Goal: Find contact information: Find contact information

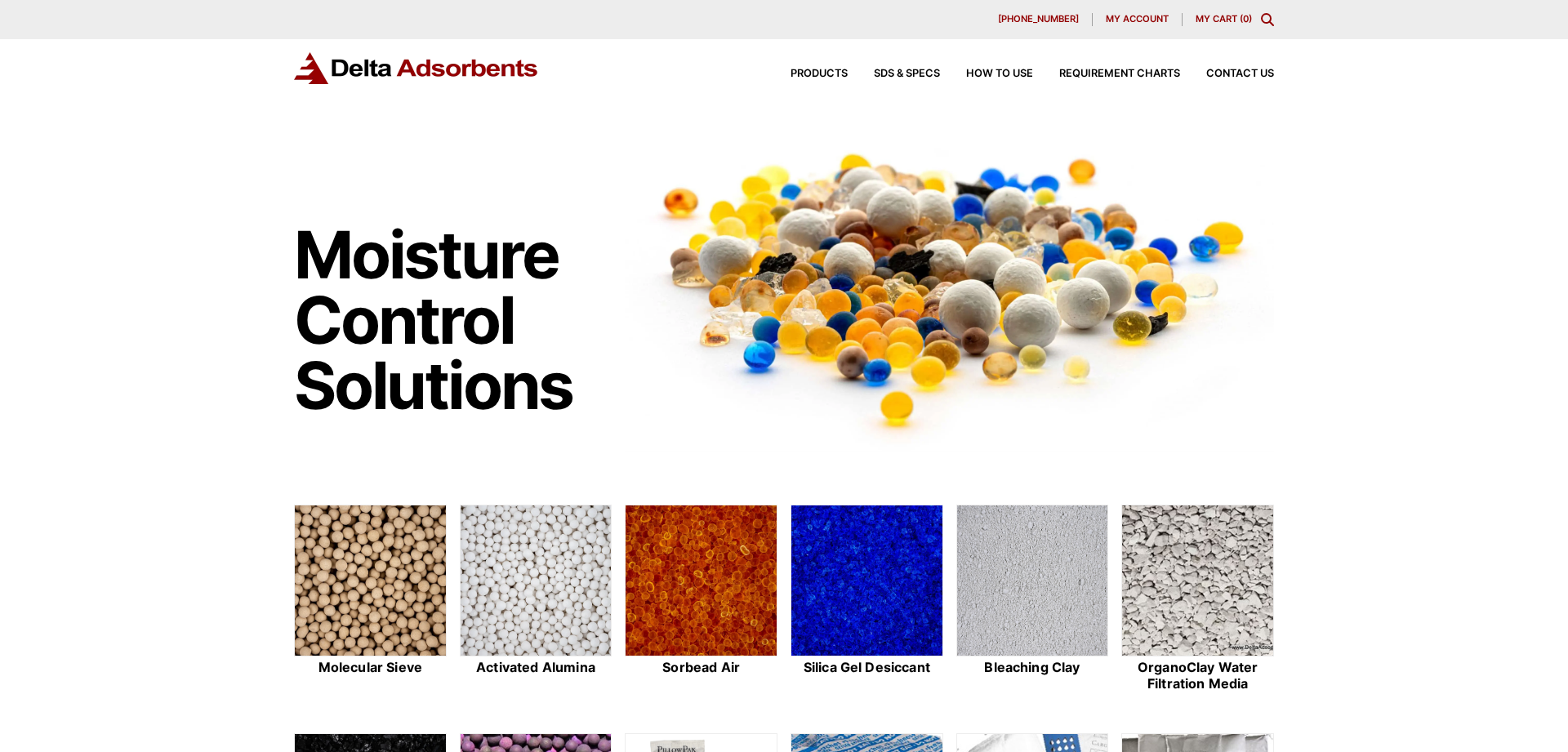
click at [1245, 66] on div "Products SDS & SPECS How to Use Requirement Charts Contact Us" at bounding box center [1019, 74] width 522 height 24
click at [1235, 75] on span "Contact Us" at bounding box center [1239, 74] width 68 height 11
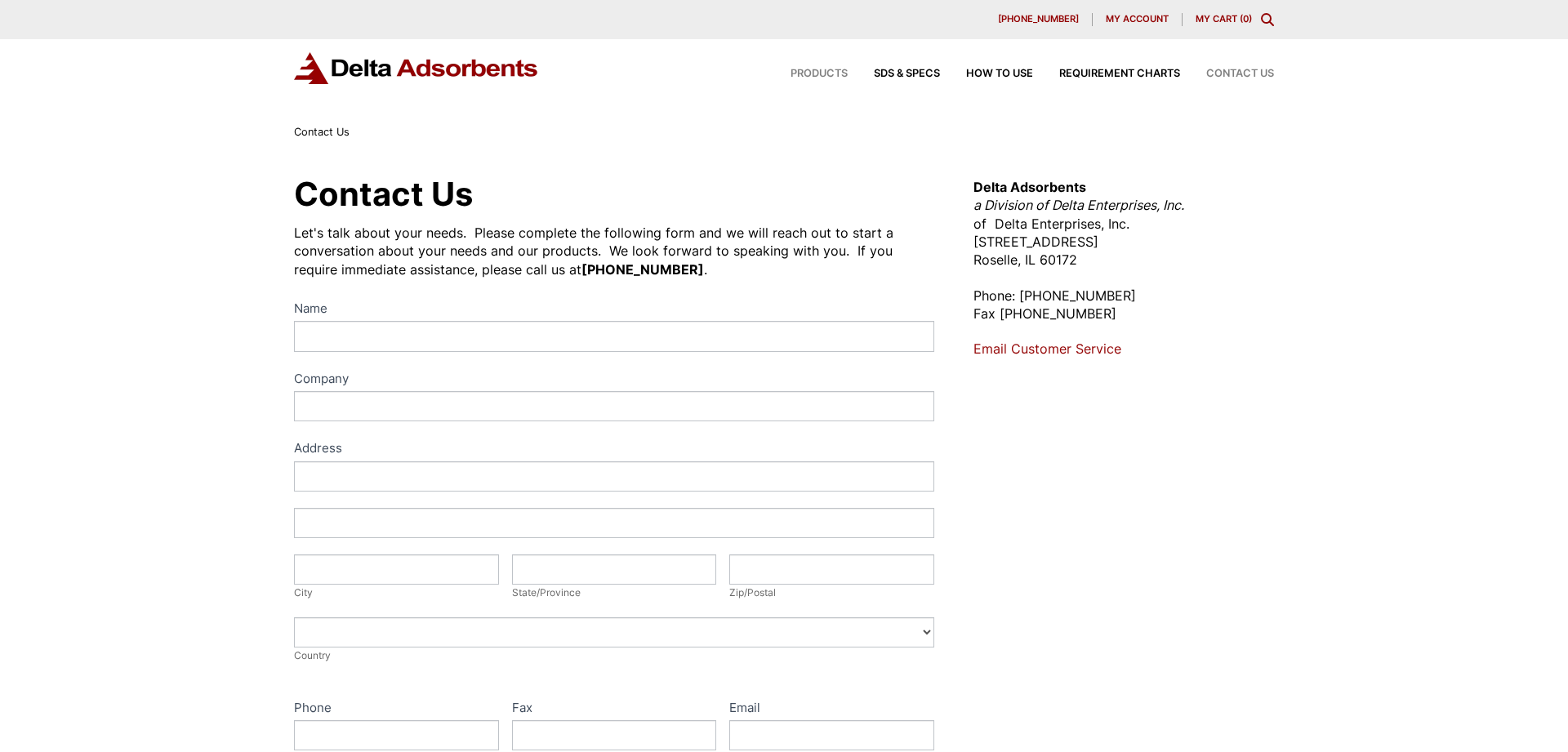
click at [818, 71] on span "Products" at bounding box center [819, 74] width 57 height 11
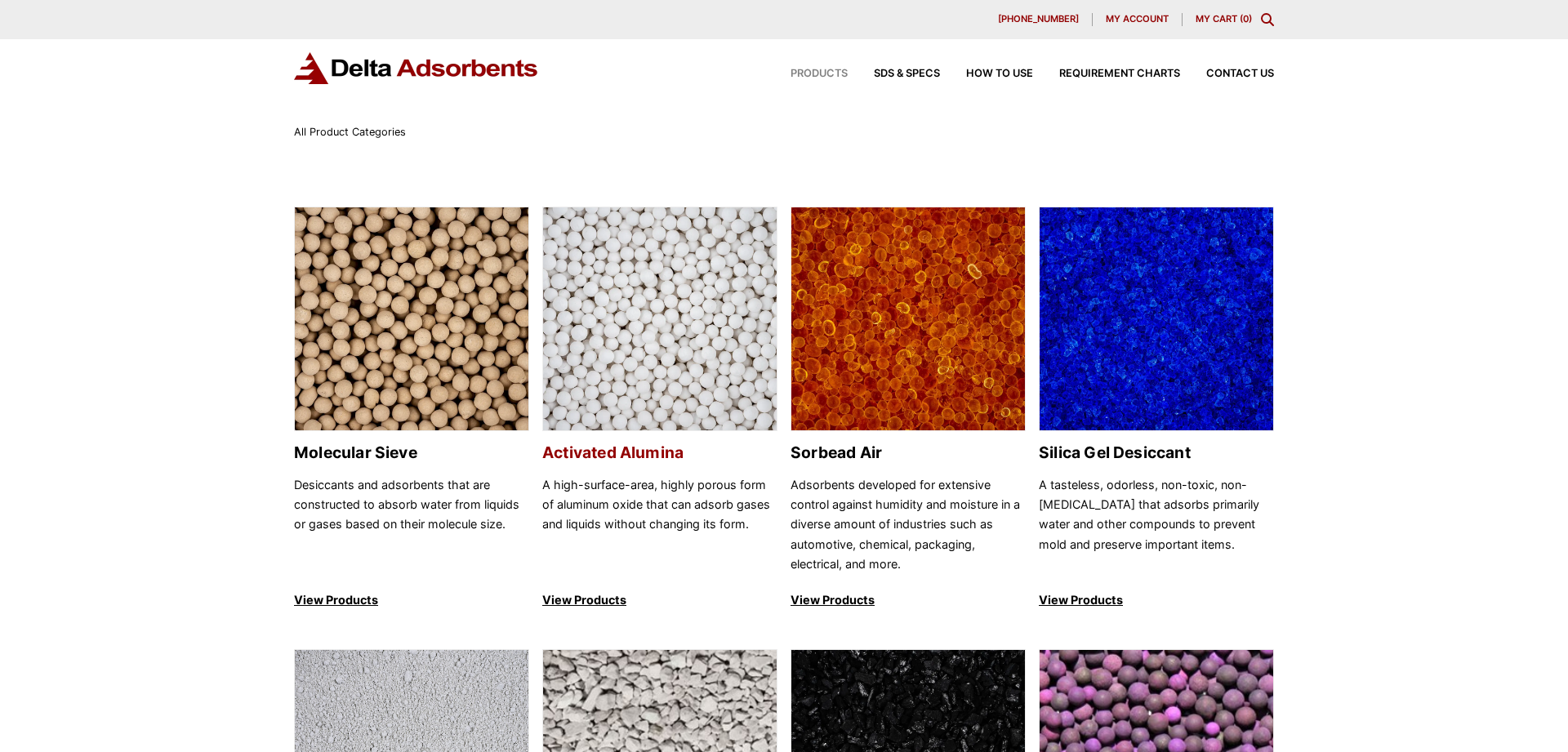
click at [670, 250] on img at bounding box center [660, 319] width 234 height 225
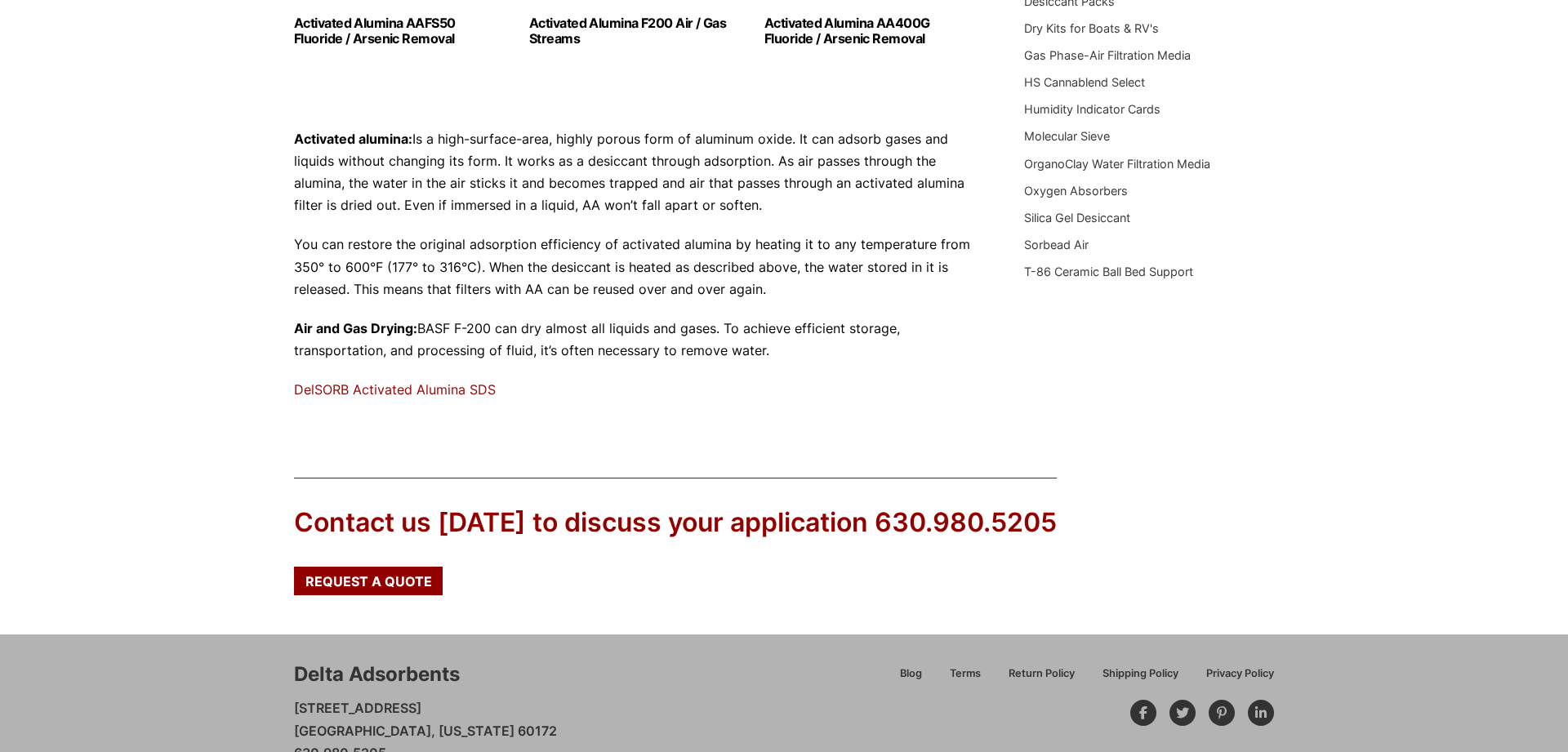
scroll to position [539, 0]
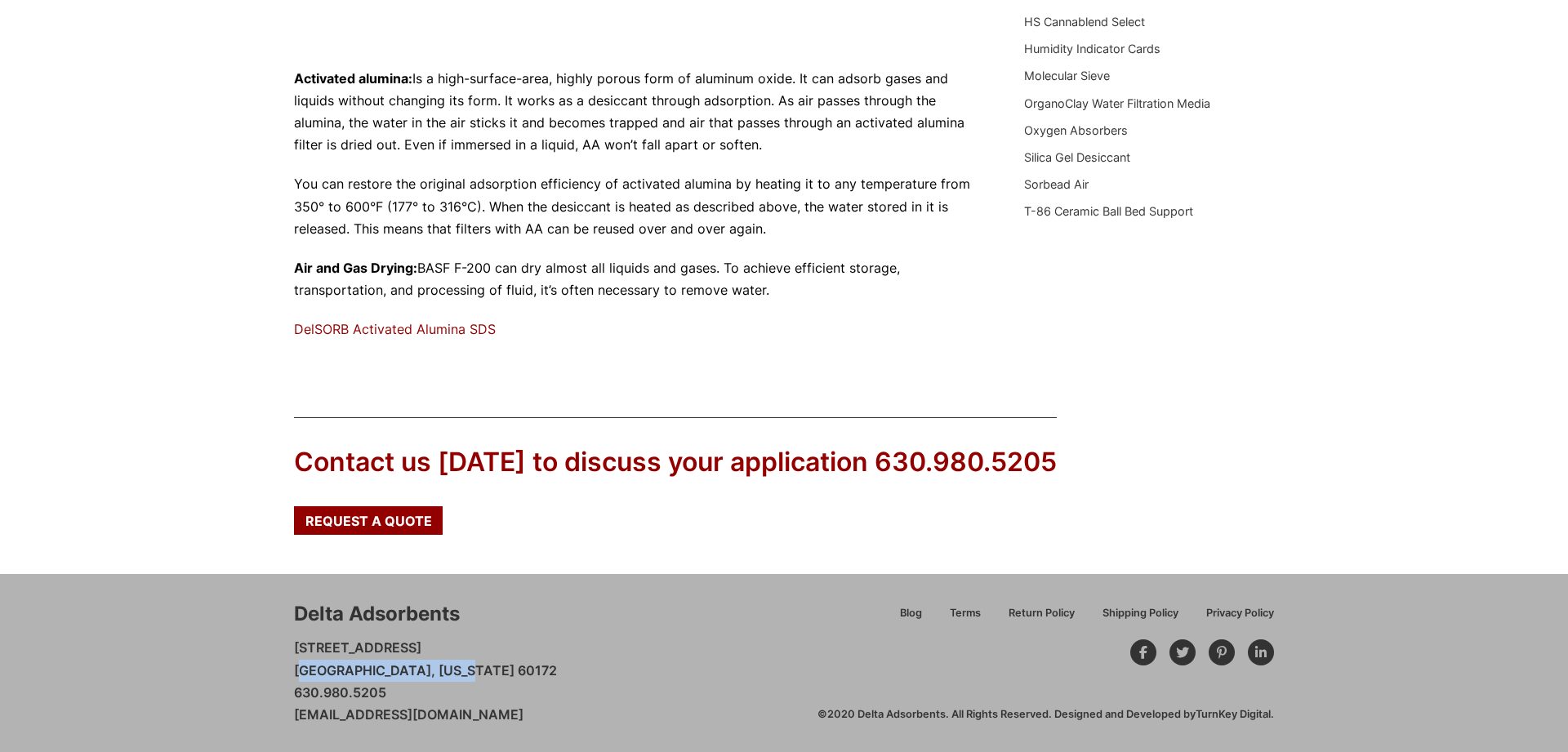
drag, startPoint x: 292, startPoint y: 669, endPoint x: 430, endPoint y: 666, distance: 138.0
click at [430, 666] on div "Delta Adsorbents 28 Congress Circle W. Roselle, Illinois 60172 630.980.5205 cus…" at bounding box center [784, 663] width 1568 height 178
copy p "[GEOGRAPHIC_DATA], [US_STATE] 60172"
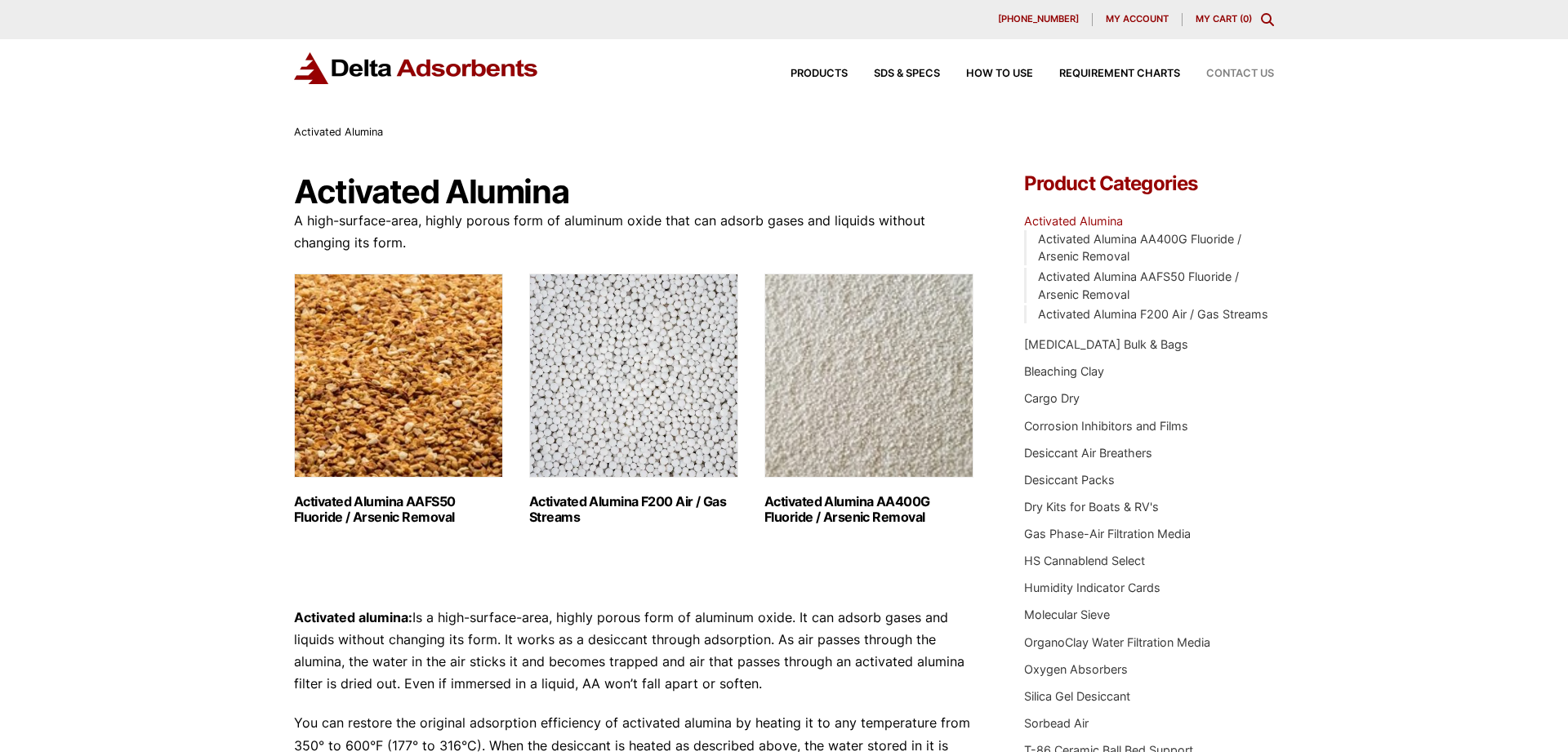
click at [1253, 75] on span "Contact Us" at bounding box center [1239, 74] width 68 height 11
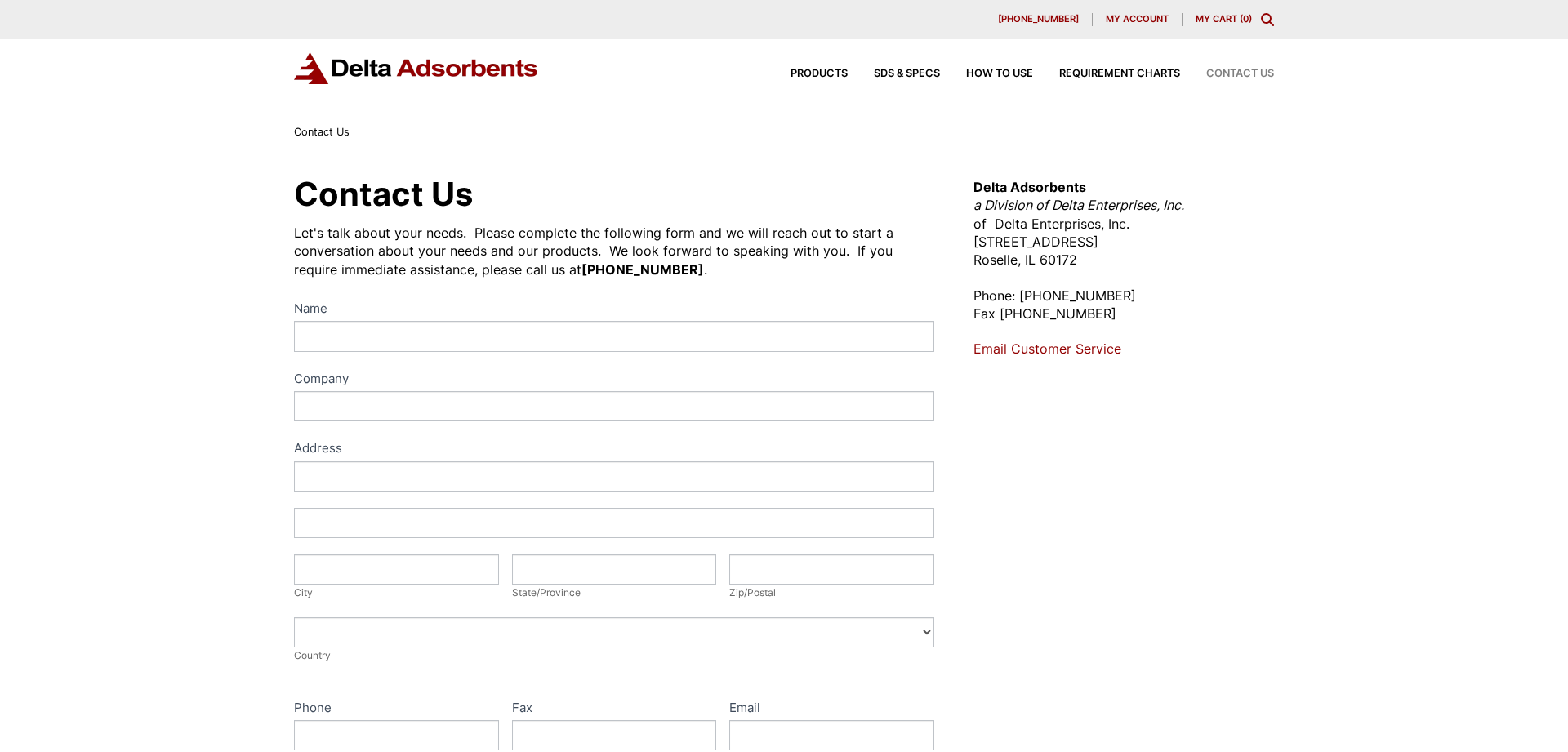
click at [1225, 16] on link "My Cart ( 0 )" at bounding box center [1223, 19] width 56 height 12
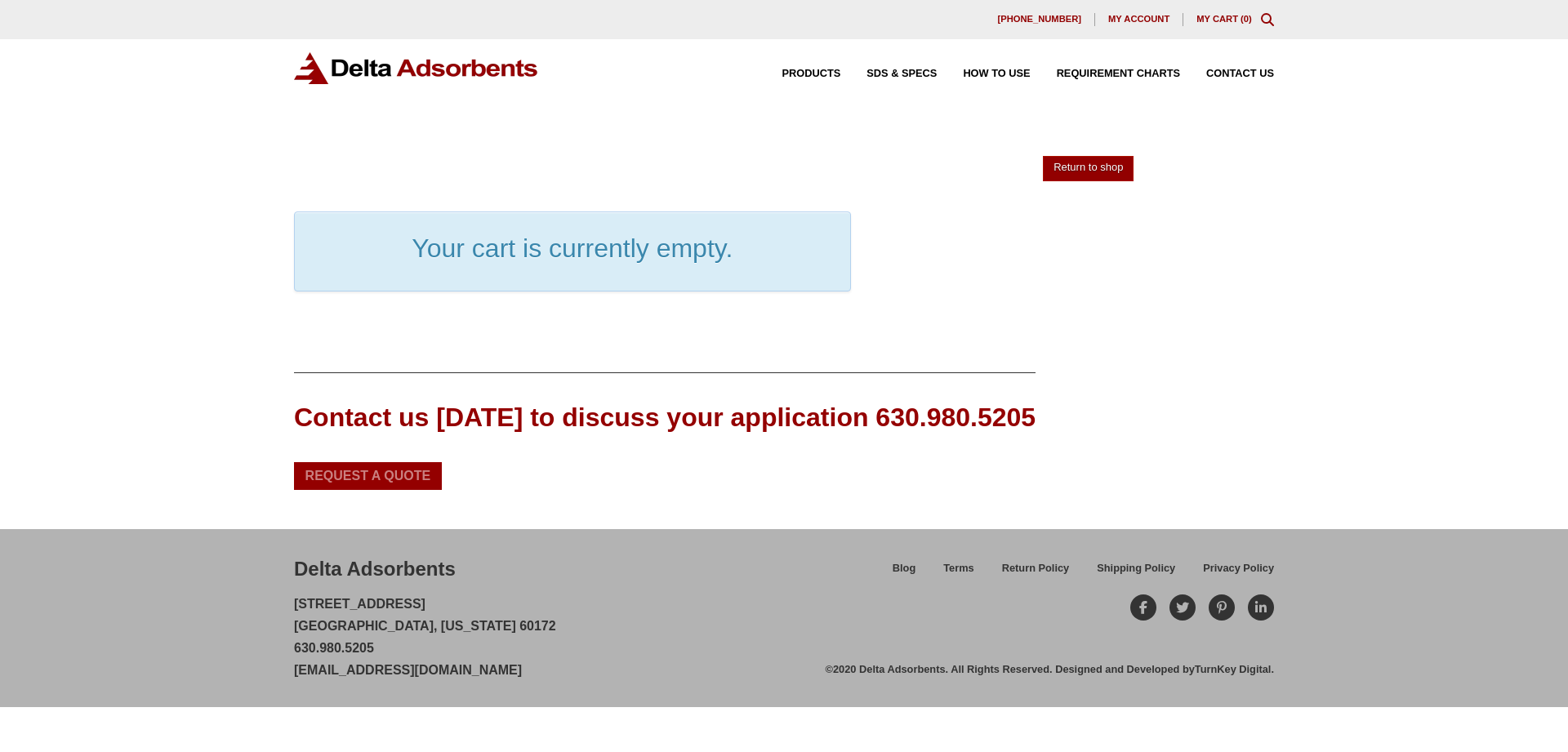
click at [361, 473] on span "Request a Quote" at bounding box center [368, 475] width 126 height 13
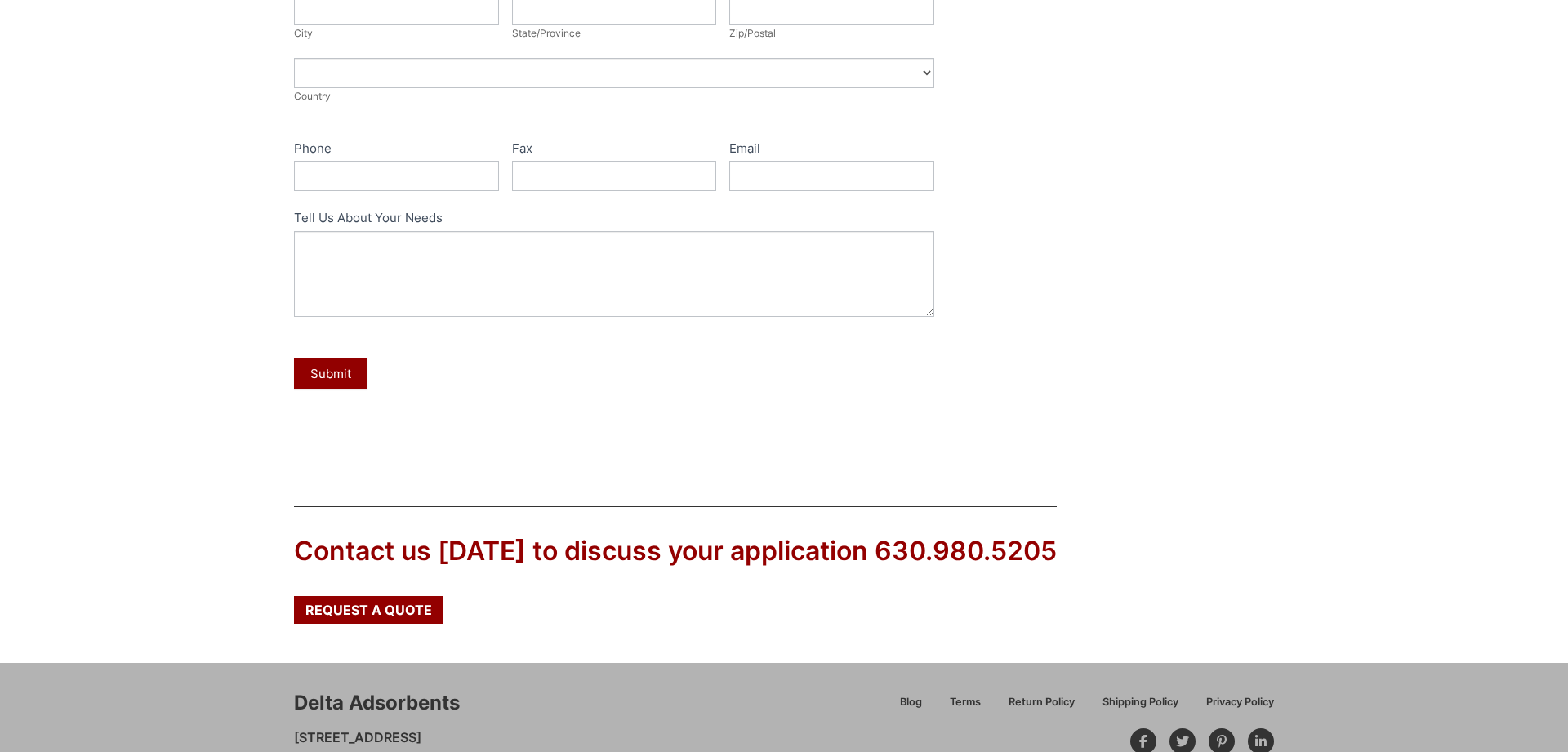
scroll to position [649, 0]
